Goal: Task Accomplishment & Management: Use online tool/utility

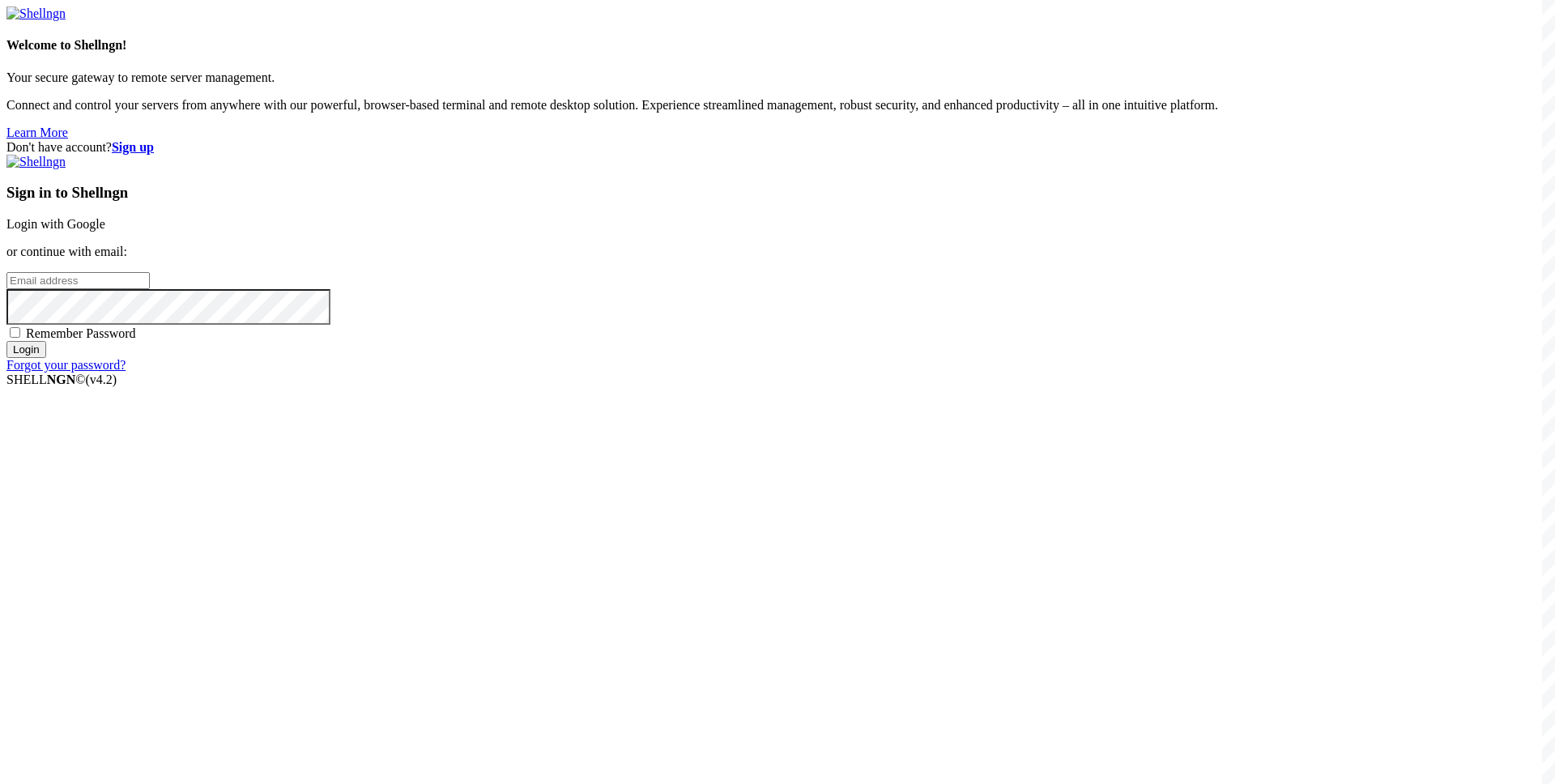
click at [149, 289] on input "email" at bounding box center [78, 280] width 144 height 17
paste input "[EMAIL_ADDRESS][DOMAIN_NAME]"
type input "[EMAIL_ADDRESS][DOMAIN_NAME]"
click at [136, 340] on span "Remember Password" at bounding box center [81, 333] width 110 height 14
click at [21, 337] on input "Remember Password" at bounding box center [15, 332] width 11 height 11
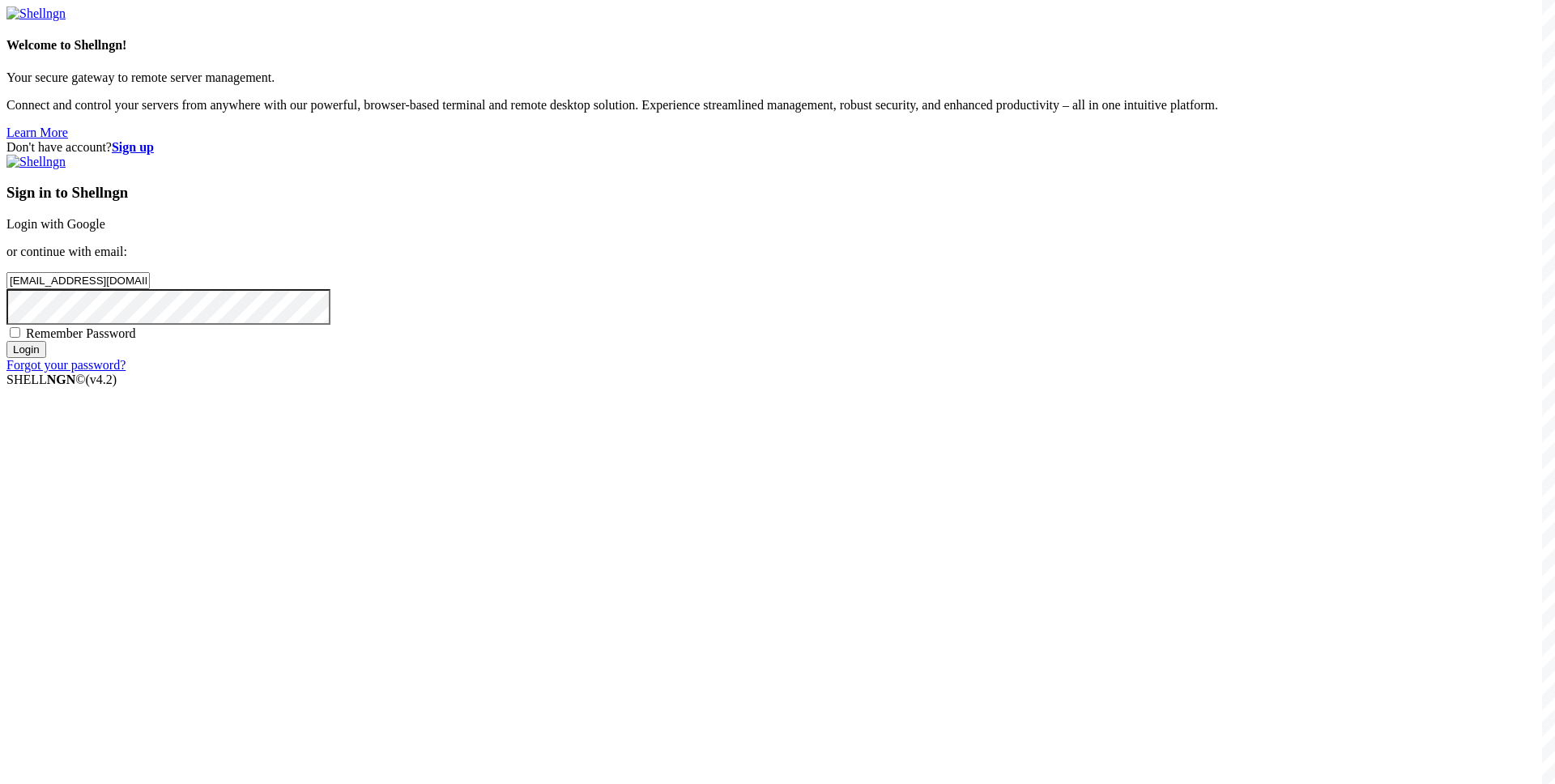
checkbox input "true"
click at [46, 358] on input "Login" at bounding box center [26, 349] width 39 height 17
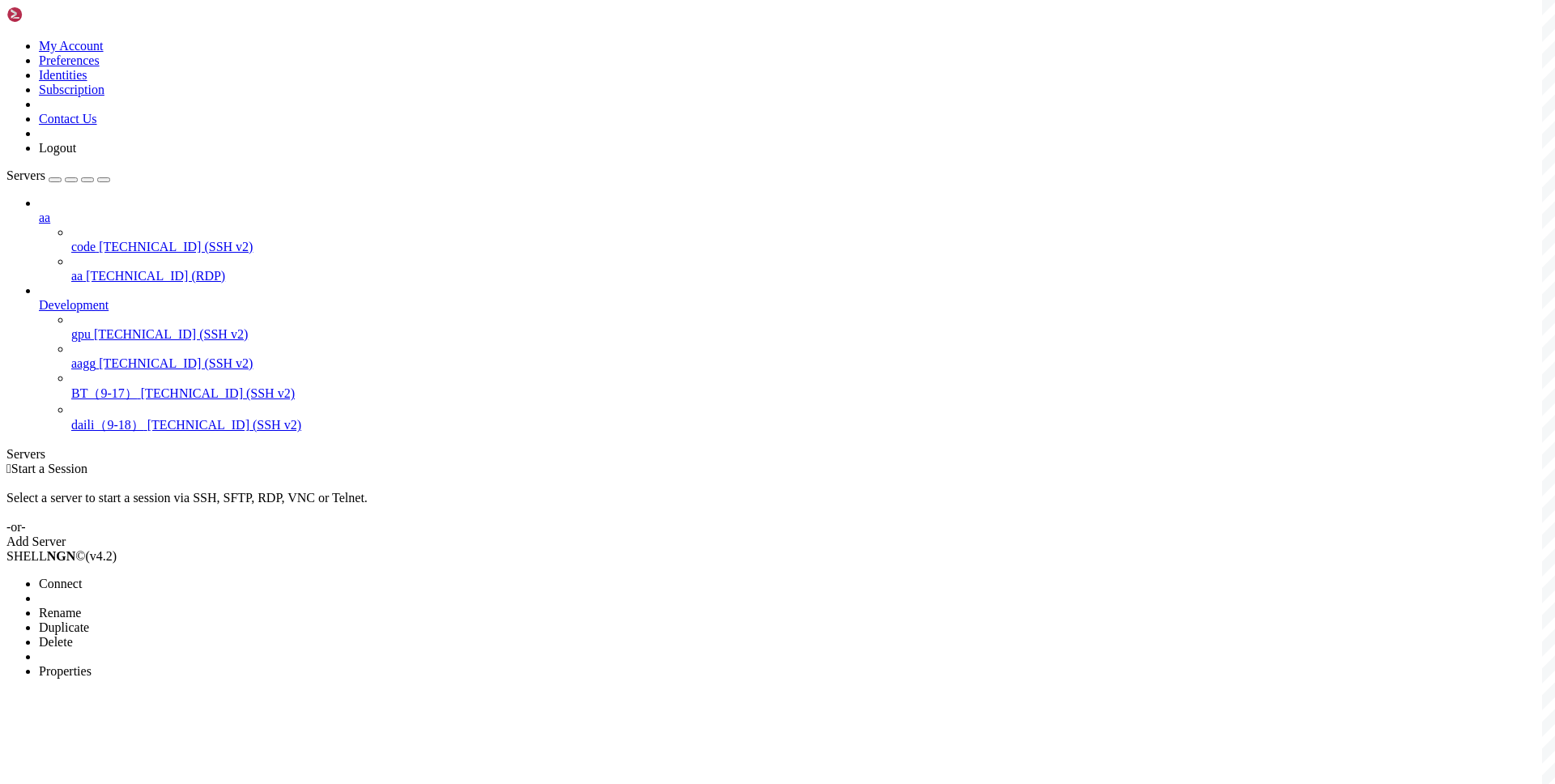
click at [82, 576] on span "Connect" at bounding box center [60, 583] width 43 height 14
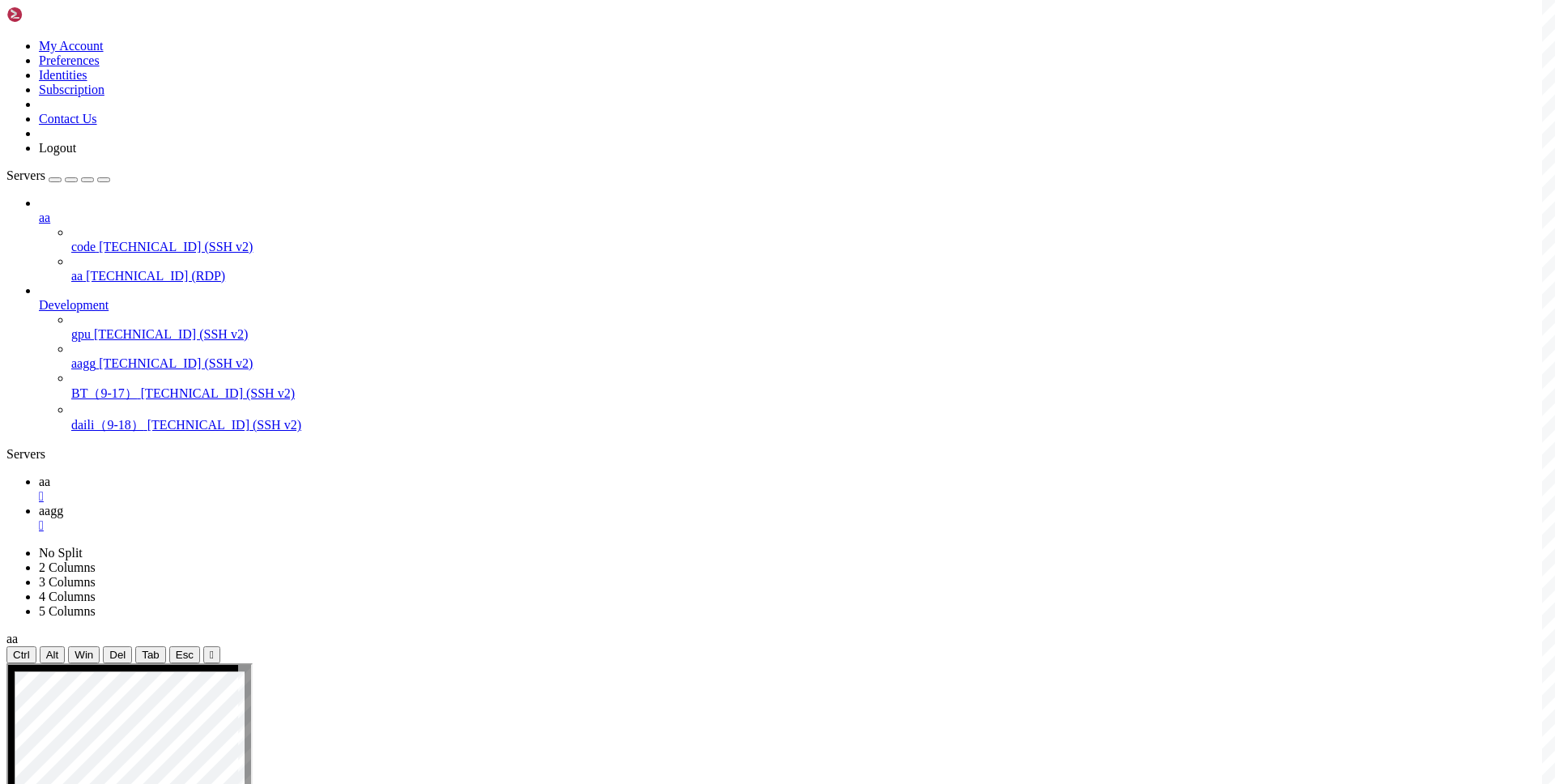
click at [39, 475] on icon at bounding box center [39, 481] width 0 height 14
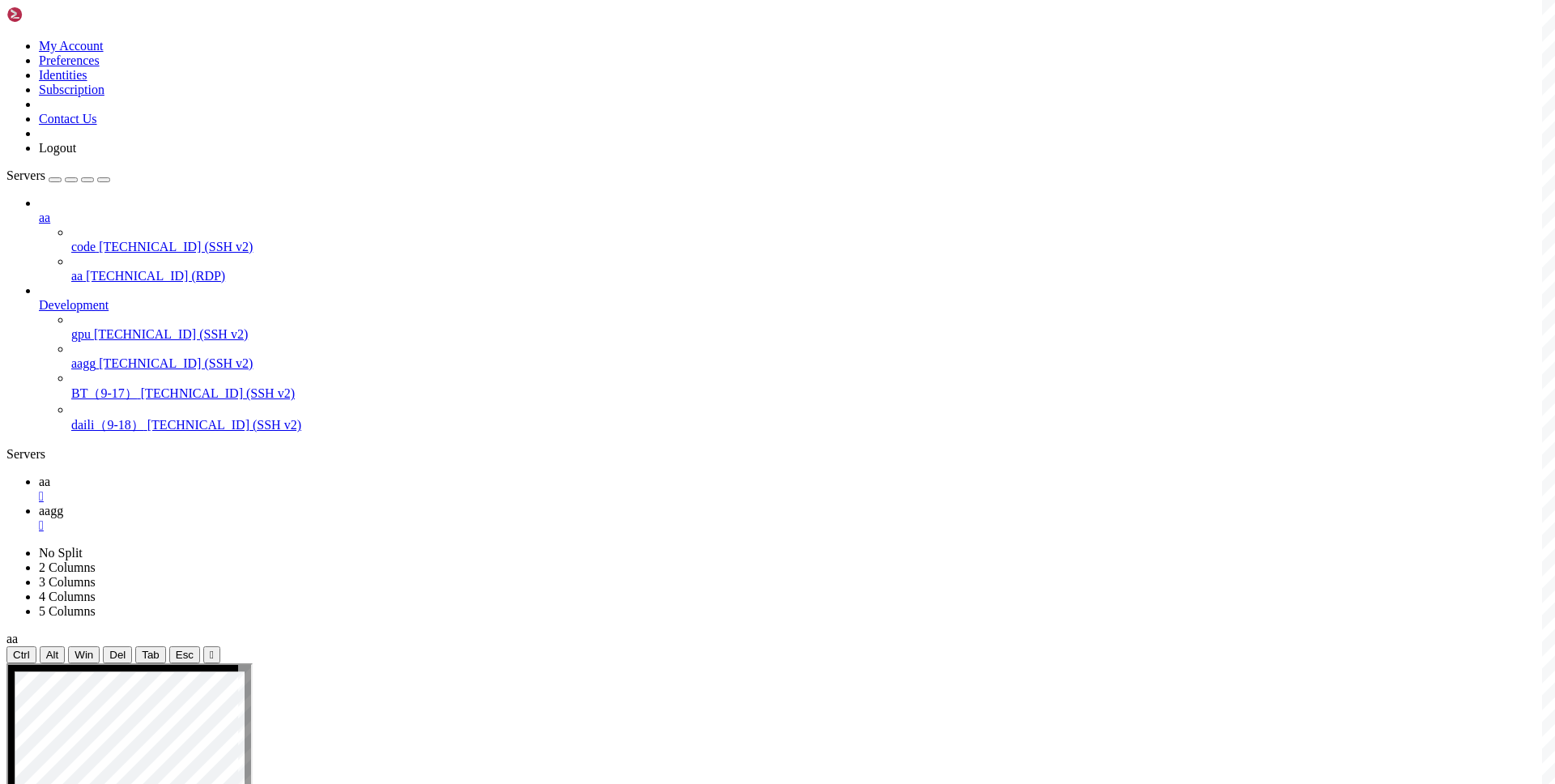
click at [63, 504] on span "aagg" at bounding box center [51, 511] width 25 height 14
click at [223, 475] on link "aa " at bounding box center [793, 489] width 1510 height 30
click at [306, 504] on link "aagg " at bounding box center [793, 519] width 1510 height 30
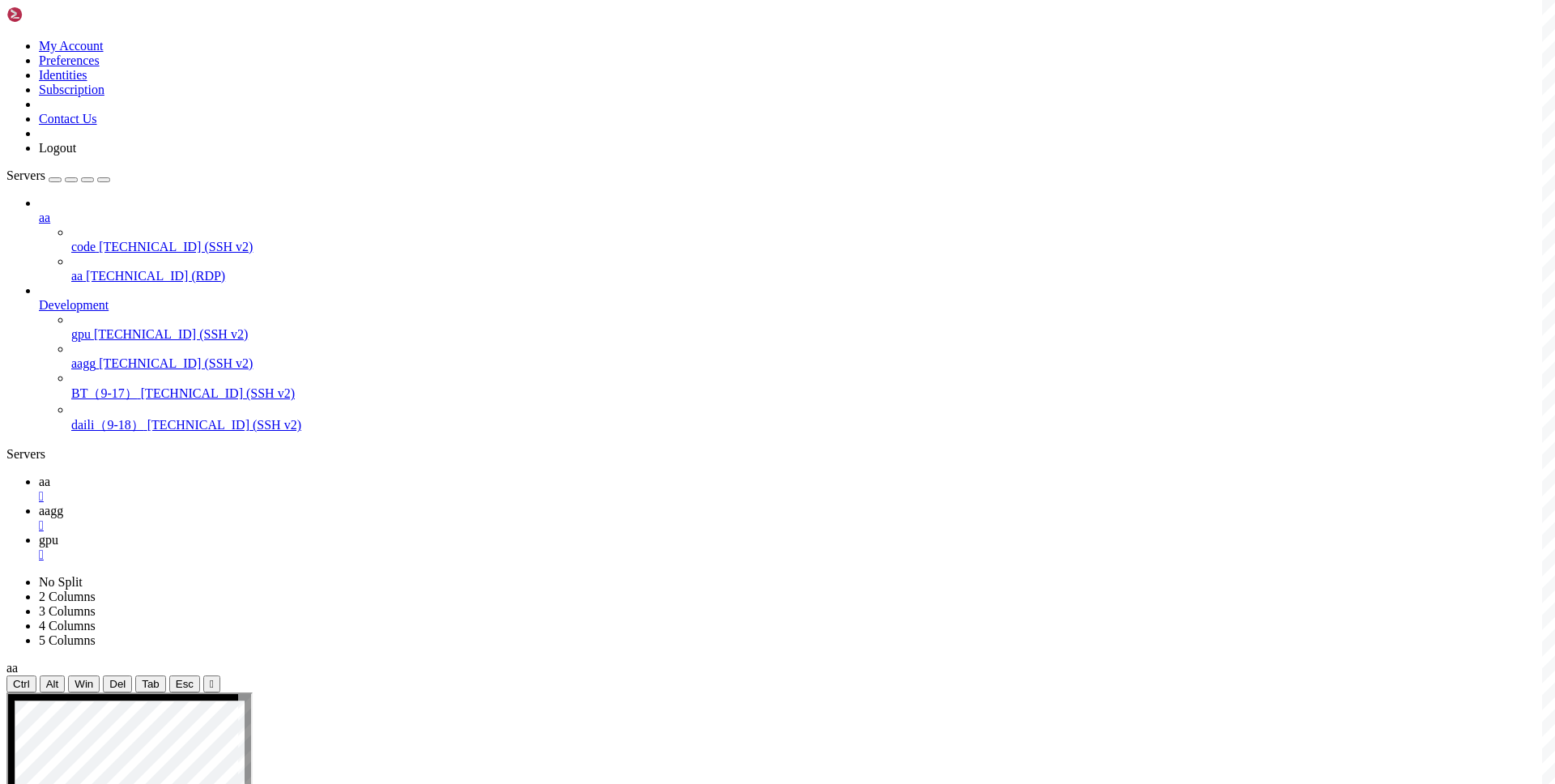
click at [63, 504] on span "aagg" at bounding box center [51, 511] width 25 height 14
click at [389, 89] on div at bounding box center [778, 392] width 1555 height 784
click at [58, 533] on span "gpu" at bounding box center [48, 539] width 20 height 14
click at [63, 504] on span "aagg" at bounding box center [51, 511] width 25 height 14
click at [398, 533] on link "gpu " at bounding box center [793, 548] width 1510 height 30
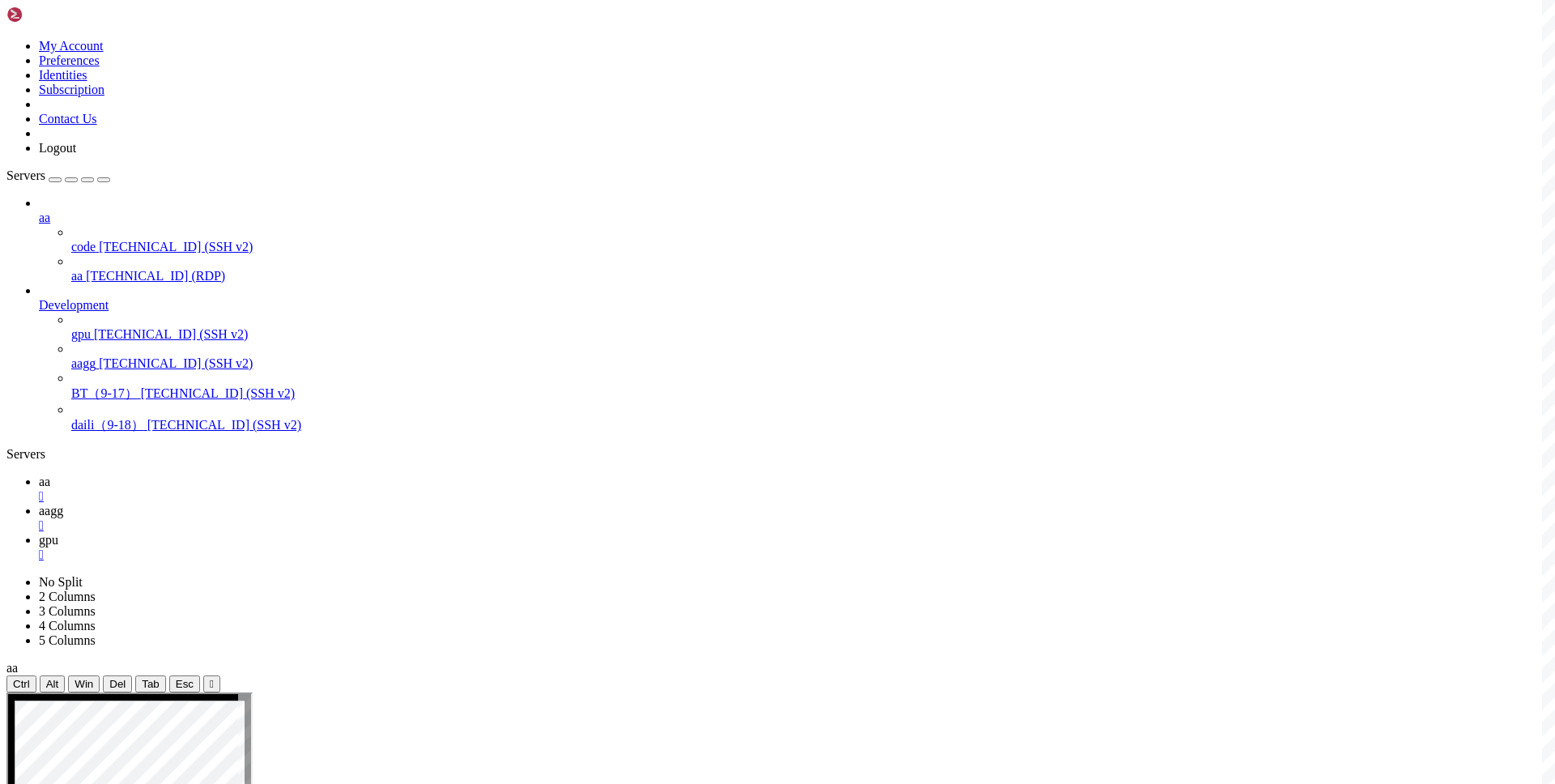
click at [63, 504] on span "aagg" at bounding box center [51, 511] width 25 height 14
click at [50, 475] on span "aa" at bounding box center [44, 481] width 11 height 14
click at [63, 504] on span "aagg" at bounding box center [51, 511] width 25 height 14
click at [391, 533] on link "gpu " at bounding box center [793, 548] width 1510 height 30
click at [332, 504] on link "aagg " at bounding box center [793, 519] width 1510 height 30
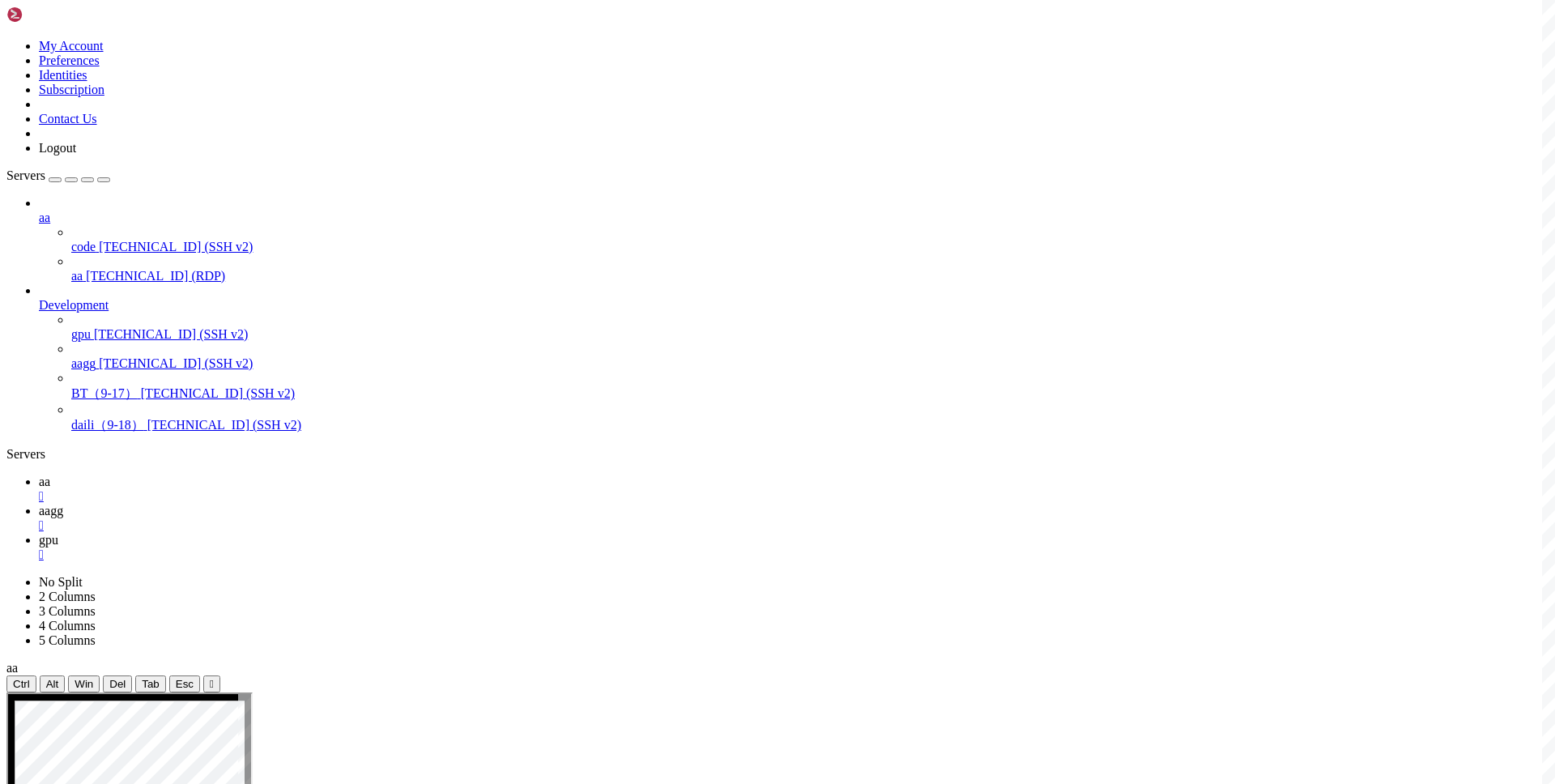
click at [50, 475] on span "aa" at bounding box center [44, 481] width 11 height 14
